Goal: Task Accomplishment & Management: Manage account settings

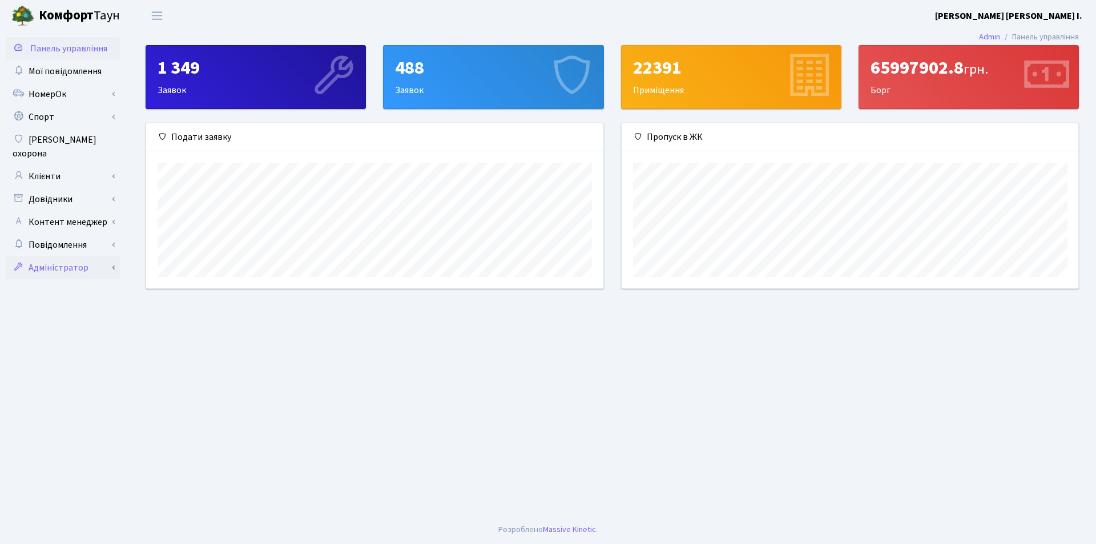
scroll to position [570834, 570542]
click at [72, 259] on link "Адміністратор" at bounding box center [63, 267] width 114 height 23
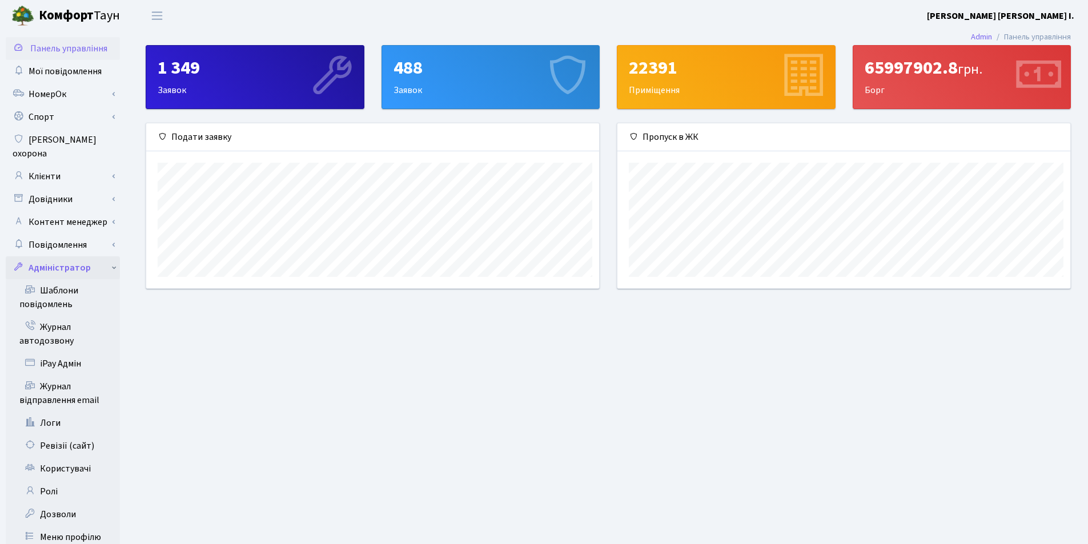
scroll to position [570834, 570546]
click at [49, 459] on link "Користувачі" at bounding box center [63, 468] width 114 height 23
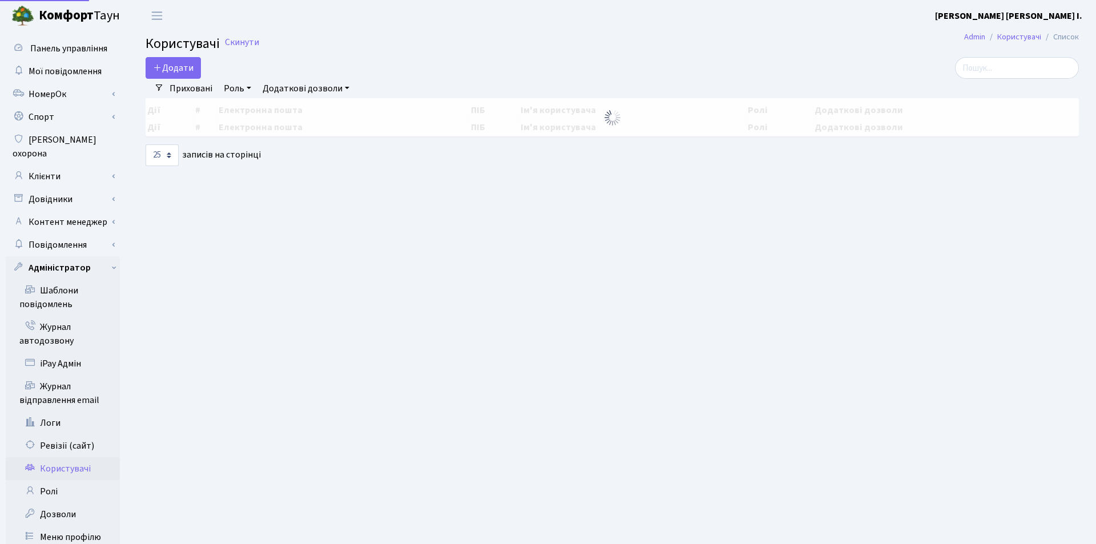
select select "25"
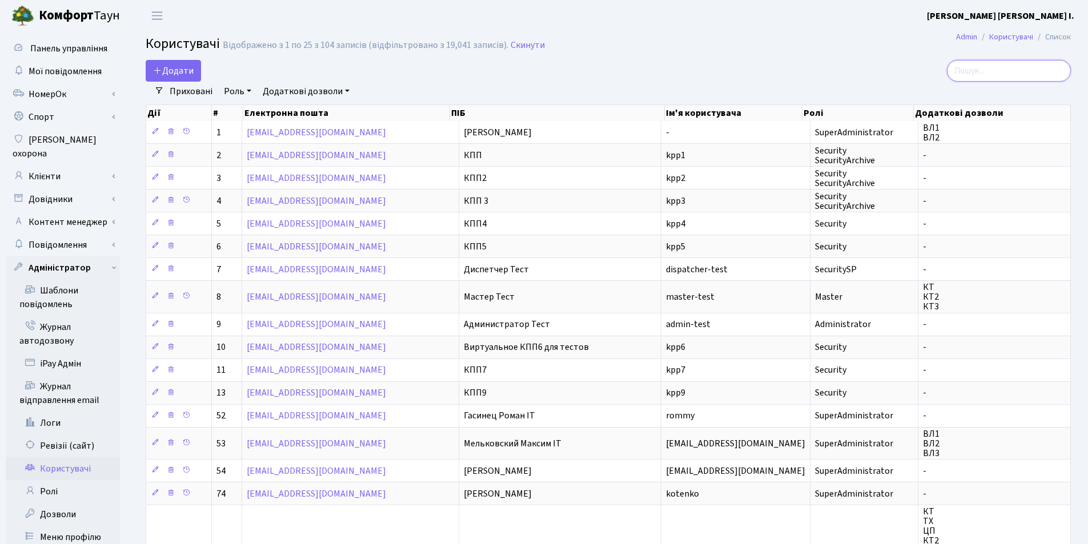
click at [982, 75] on input "search" at bounding box center [1009, 71] width 124 height 22
paste input "[EMAIL_ADDRESS][DOMAIN_NAME]"
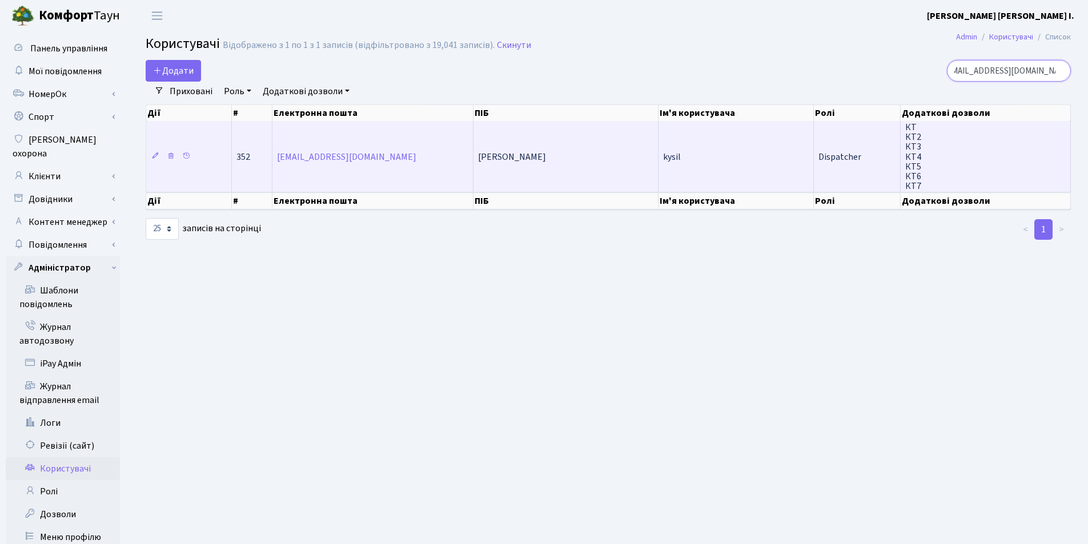
type input "[EMAIL_ADDRESS][DOMAIN_NAME]"
drag, startPoint x: 664, startPoint y: 159, endPoint x: 687, endPoint y: 159, distance: 23.4
click at [687, 159] on td "kysil" at bounding box center [735, 156] width 155 height 71
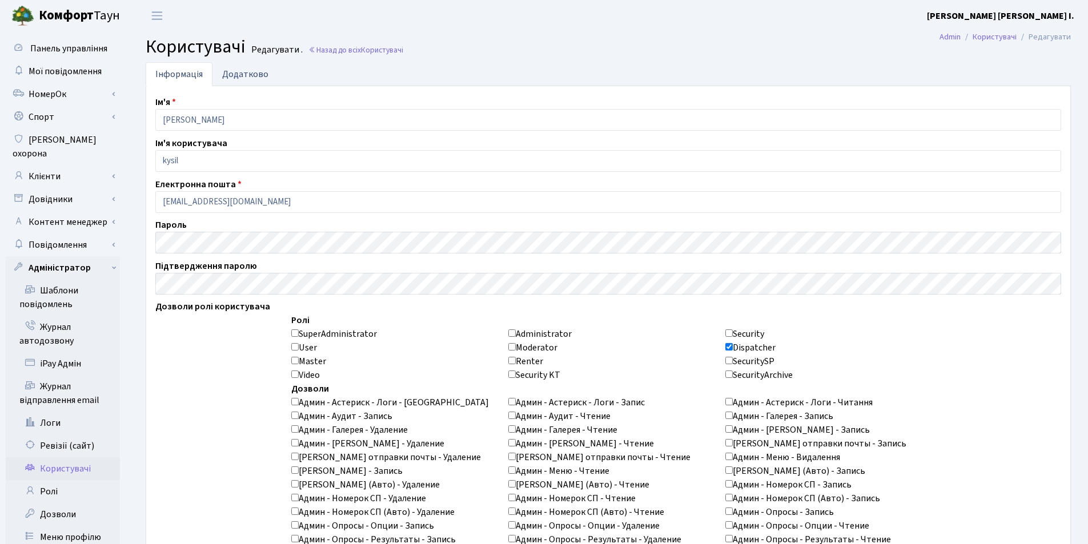
click at [236, 78] on link "Додатково" at bounding box center [245, 73] width 66 height 23
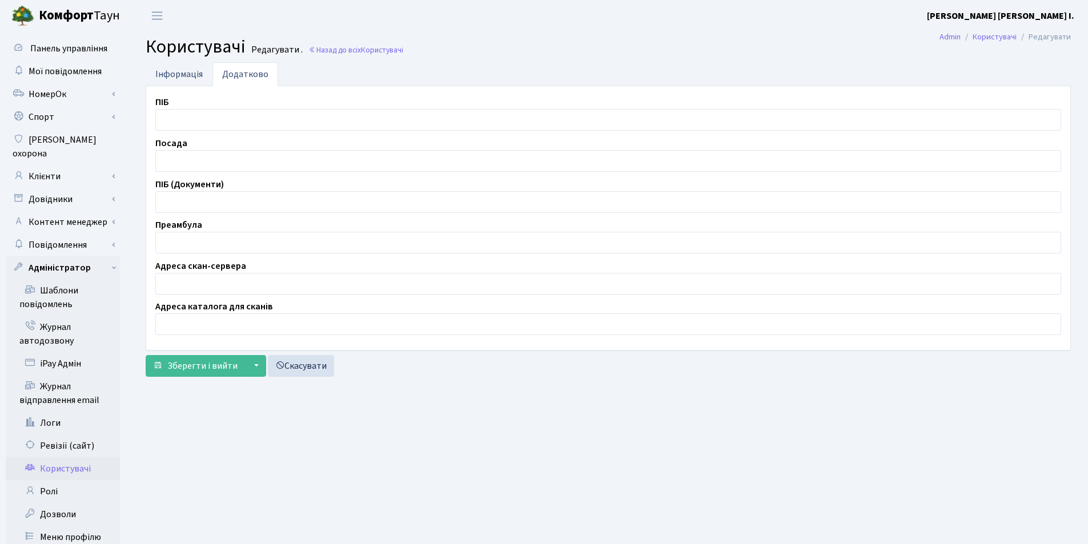
click at [190, 70] on link "Інформація" at bounding box center [179, 73] width 67 height 23
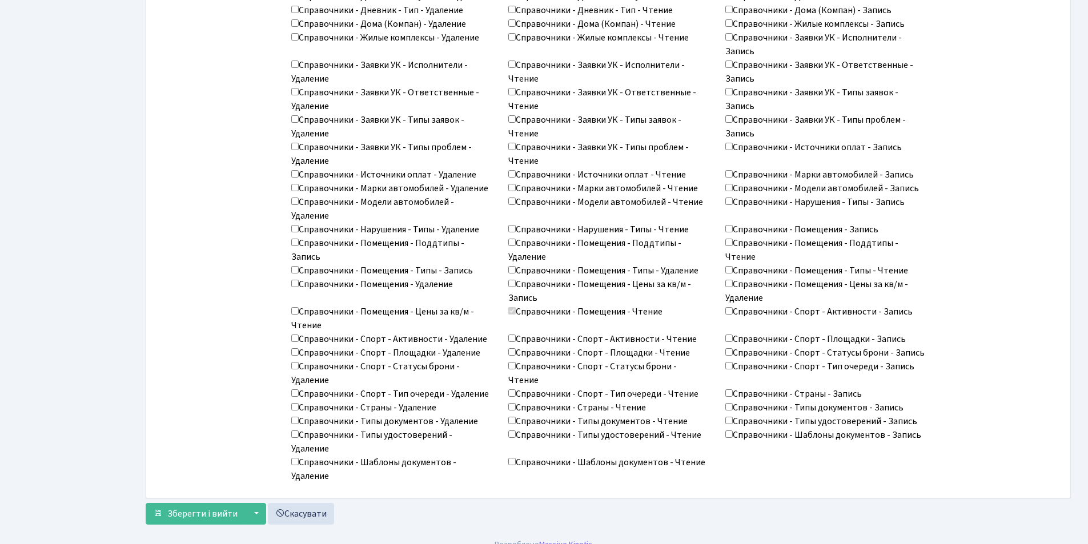
scroll to position [1462, 0]
click at [206, 506] on span "Зберегти і вийти" at bounding box center [202, 512] width 70 height 13
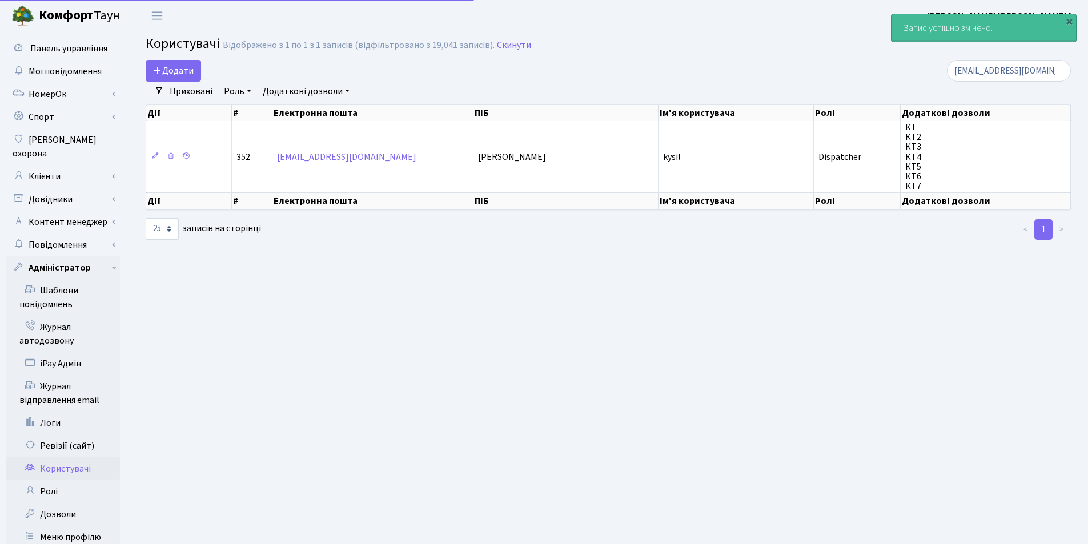
select select "25"
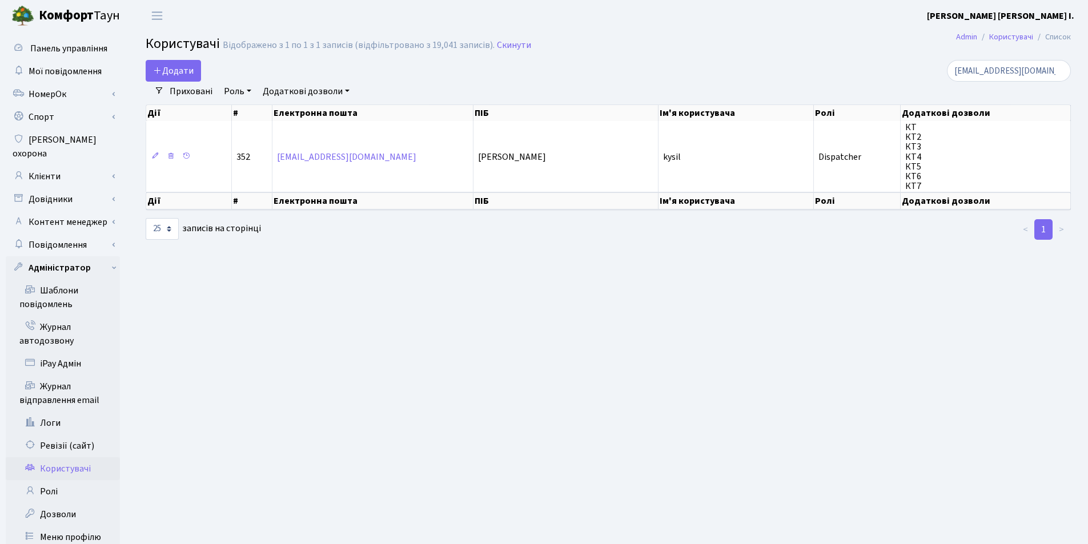
click at [1071, 15] on b "[PERSON_NAME] [PERSON_NAME] I." at bounding box center [1000, 16] width 147 height 13
click at [994, 67] on link "Вийти" at bounding box center [1017, 63] width 114 height 18
